Goal: Task Accomplishment & Management: Use online tool/utility

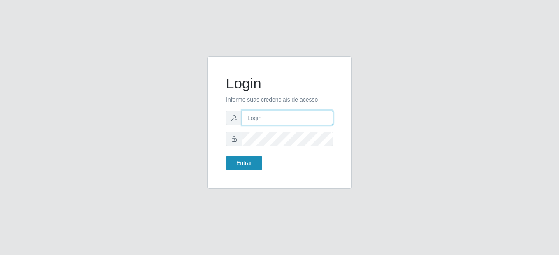
type input "mariabemais@B8"
click at [242, 164] on button "Entrar" at bounding box center [244, 163] width 36 height 14
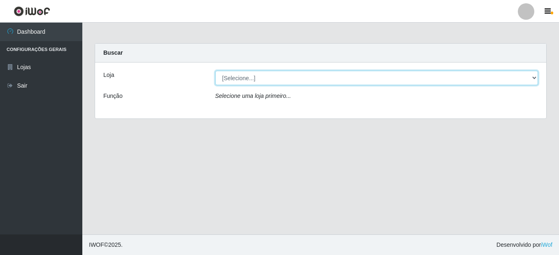
click at [514, 78] on select "[Selecione...] Bemais Supermercados - B8 [PERSON_NAME]" at bounding box center [376, 78] width 323 height 14
select select "413"
click at [215, 71] on select "[Selecione...] Bemais Supermercados - B8 [PERSON_NAME]" at bounding box center [376, 78] width 323 height 14
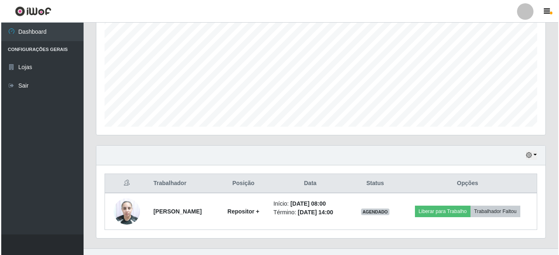
scroll to position [181, 0]
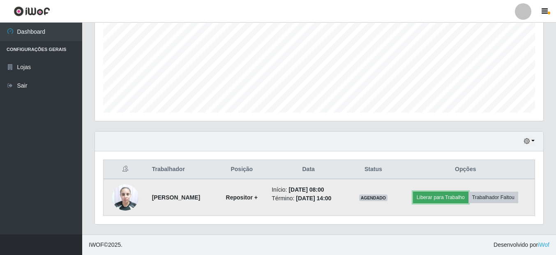
click at [458, 197] on button "Liberar para Trabalho" at bounding box center [441, 198] width 56 height 12
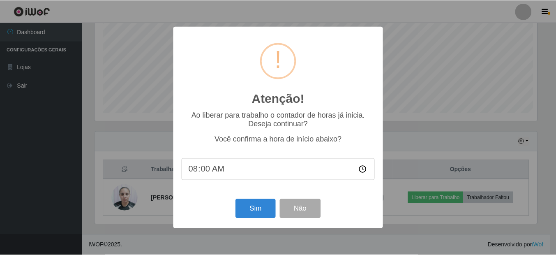
scroll to position [171, 445]
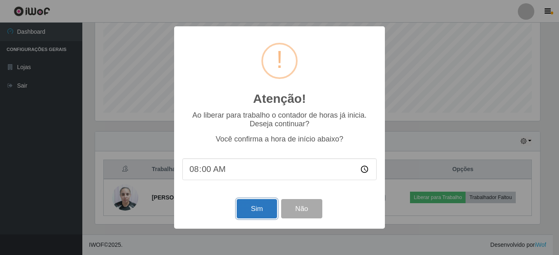
click at [267, 211] on button "Sim" at bounding box center [256, 208] width 40 height 19
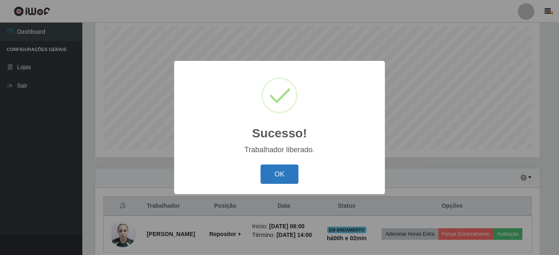
click at [287, 173] on button "OK" at bounding box center [279, 174] width 38 height 19
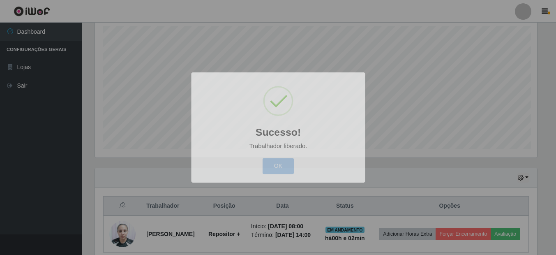
scroll to position [171, 449]
